Goal: Information Seeking & Learning: Learn about a topic

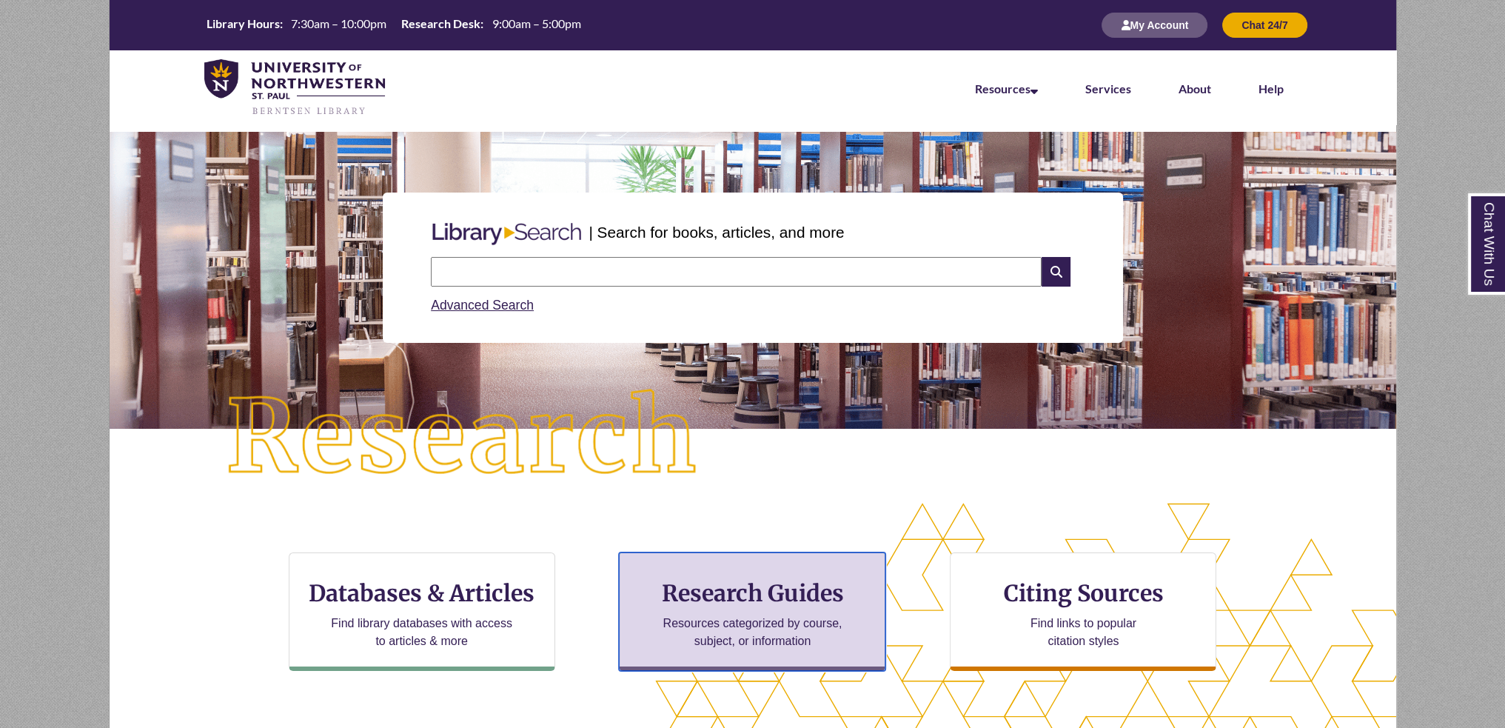
click at [851, 610] on div "Research Guides Resources categorized by course, subject, or information" at bounding box center [752, 611] width 267 height 118
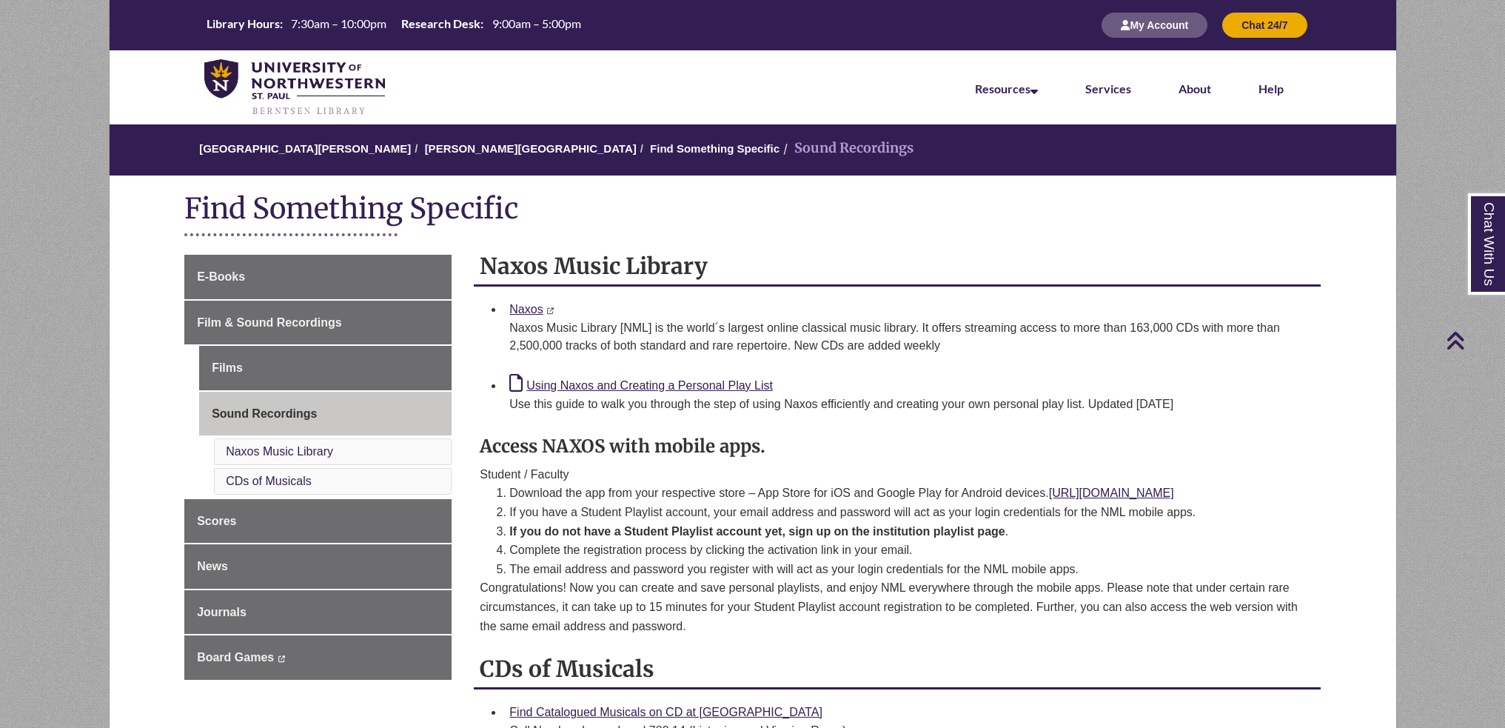
scroll to position [296, 0]
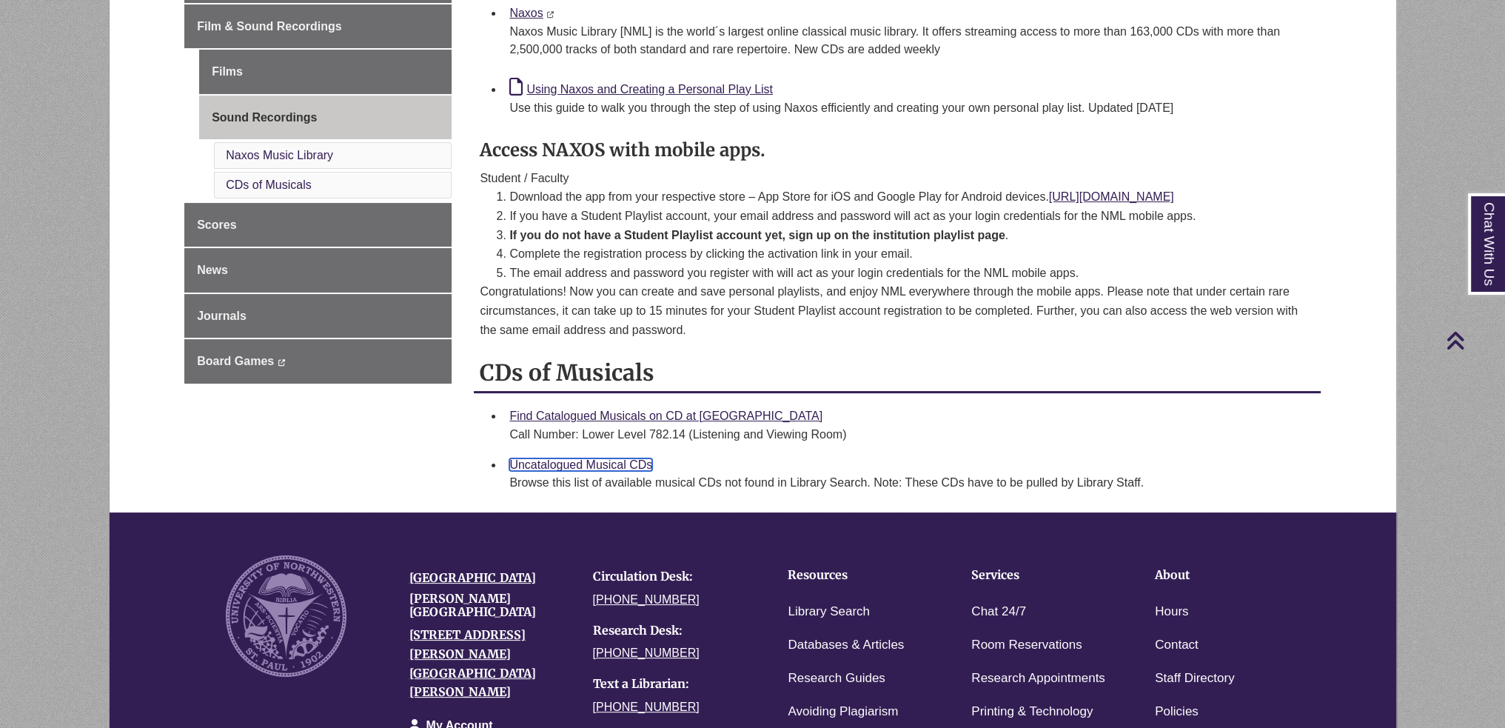
click at [601, 458] on link "Uncatalogued Musical CDs" at bounding box center [580, 464] width 143 height 13
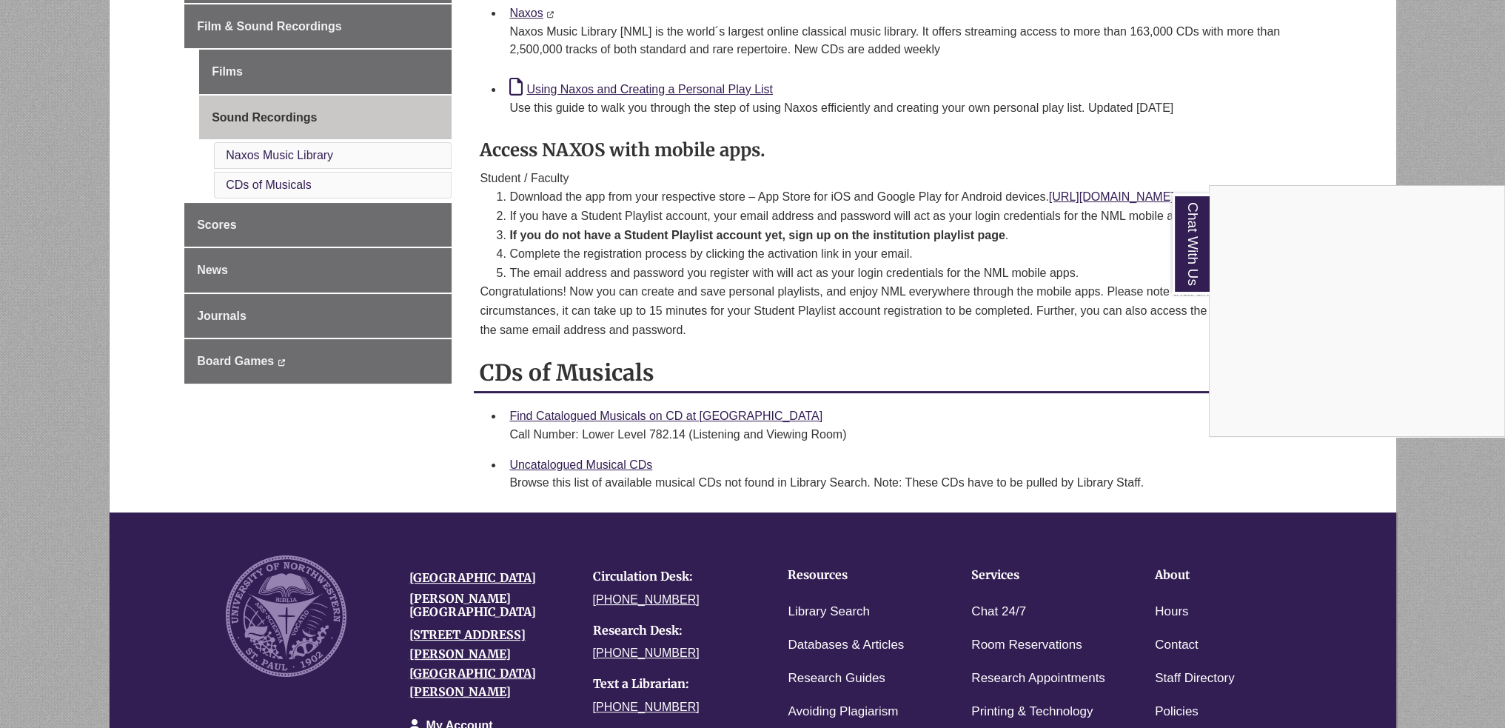
click at [569, 415] on div "Chat With Us" at bounding box center [752, 364] width 1505 height 728
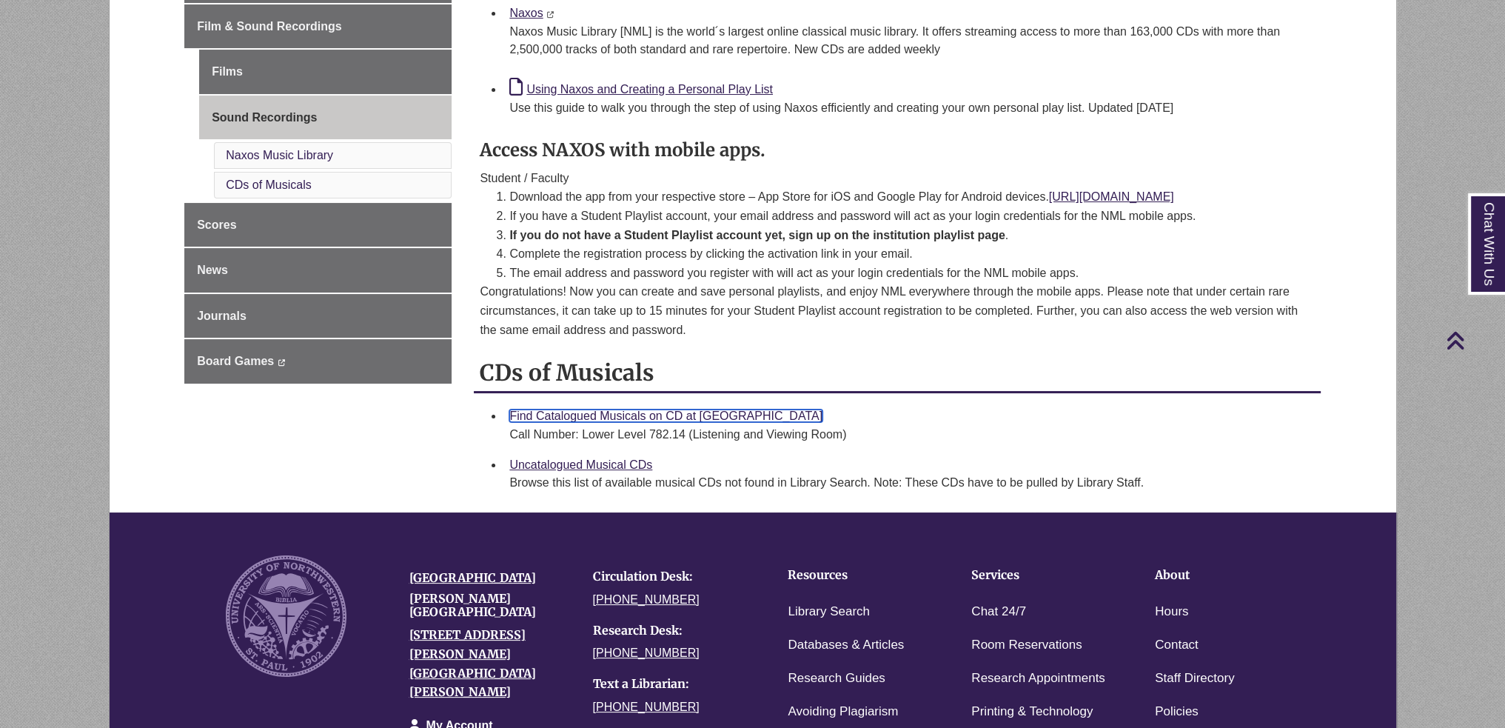
click at [569, 415] on link "Find Catalogued Musicals on CD at [GEOGRAPHIC_DATA]" at bounding box center [665, 415] width 313 height 13
click at [682, 624] on h4 "Research Desk:" at bounding box center [673, 630] width 161 height 13
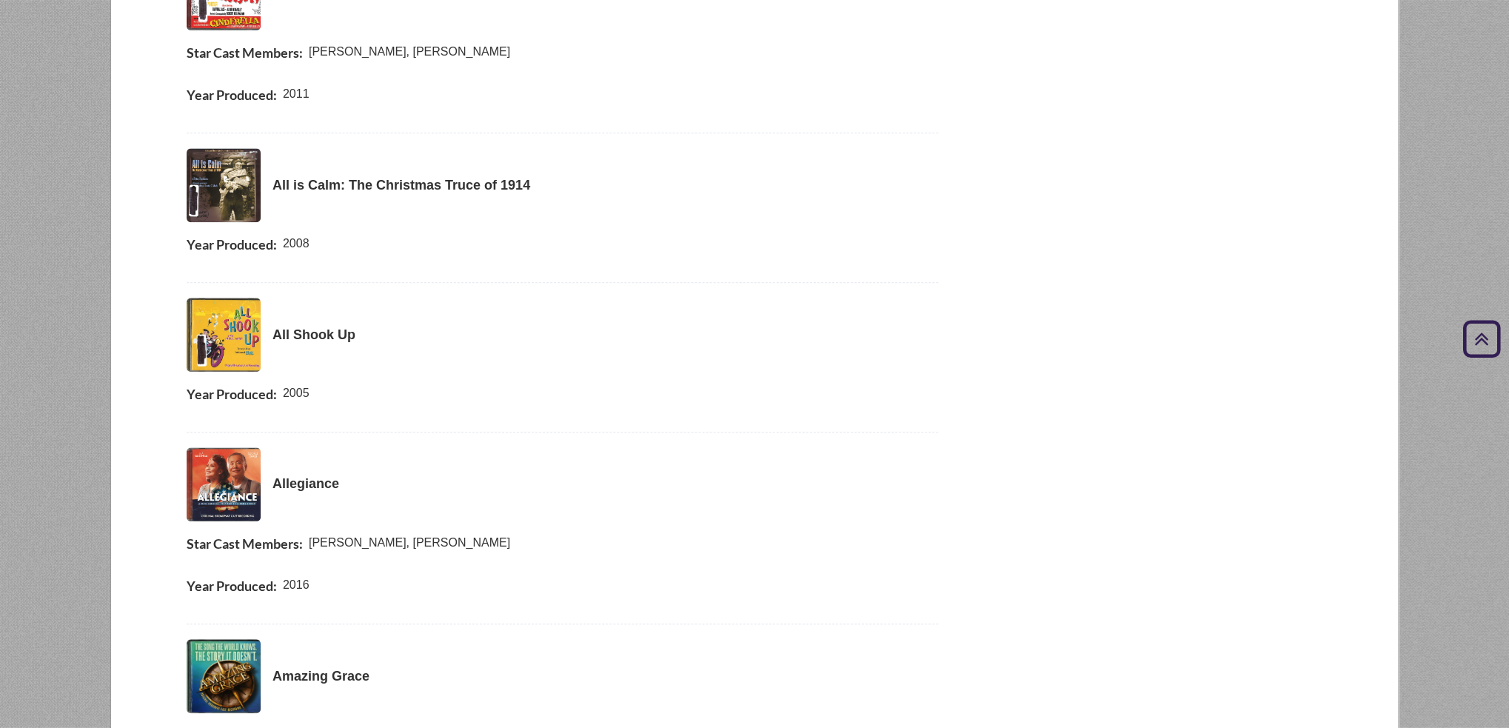
scroll to position [4591, 0]
